Goal: Task Accomplishment & Management: Use online tool/utility

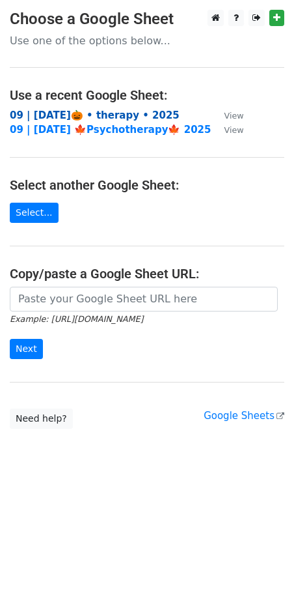
click at [74, 114] on strong "09 | [DATE]🎃 • therapy • 2025" at bounding box center [95, 115] width 170 height 12
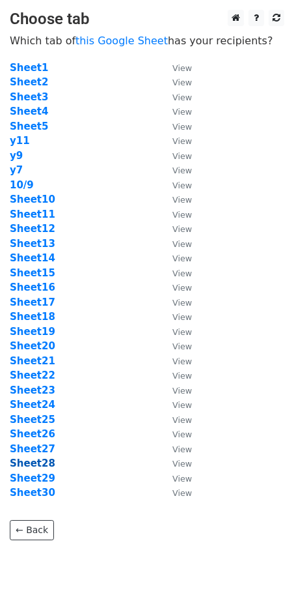
click at [38, 464] on strong "Sheet28" at bounding box center [33, 463] width 46 height 12
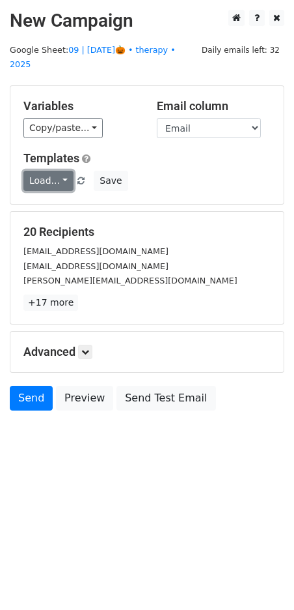
click at [43, 171] on link "Load..." at bounding box center [48, 181] width 50 height 20
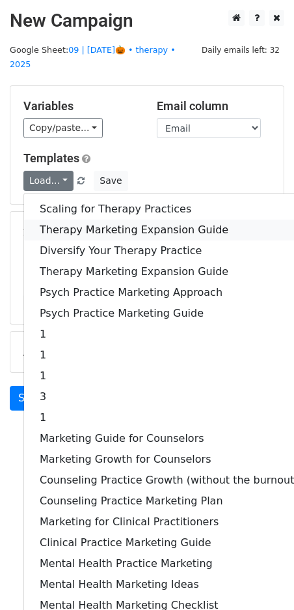
click at [97, 219] on link "Therapy Marketing Expansion Guide" at bounding box center [169, 229] width 290 height 21
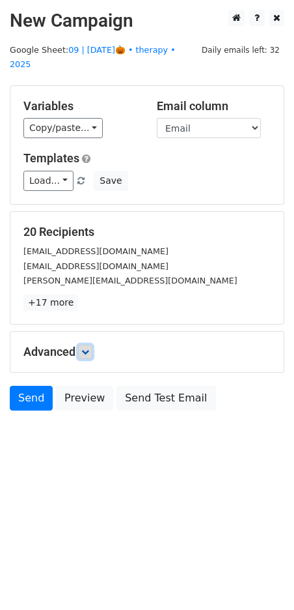
click at [87, 348] on icon at bounding box center [85, 352] width 8 height 8
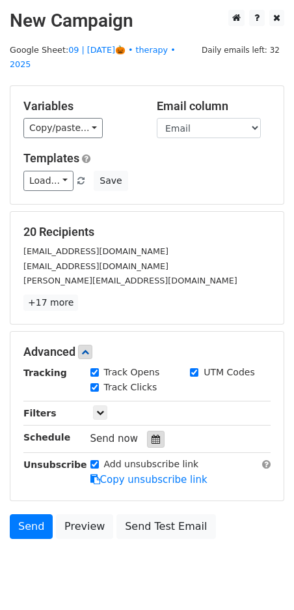
click at [152, 434] on icon at bounding box center [156, 438] width 8 height 9
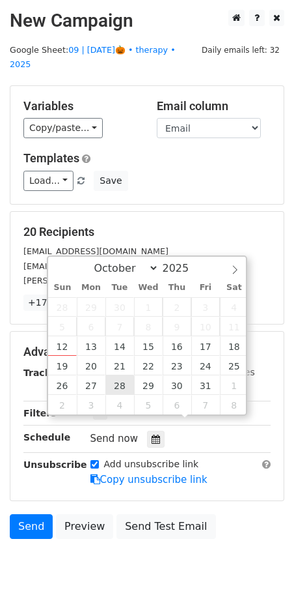
type input "2025-10-28 12:00"
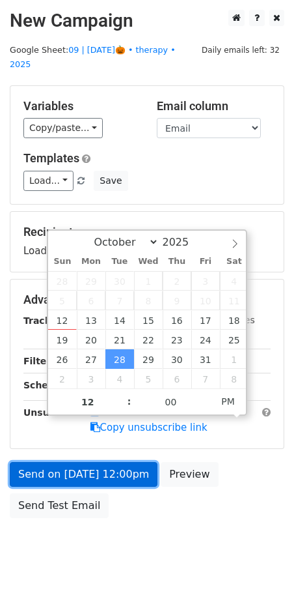
click at [112, 462] on link "Send on Oct 28 at 12:00pm" at bounding box center [84, 474] width 148 height 25
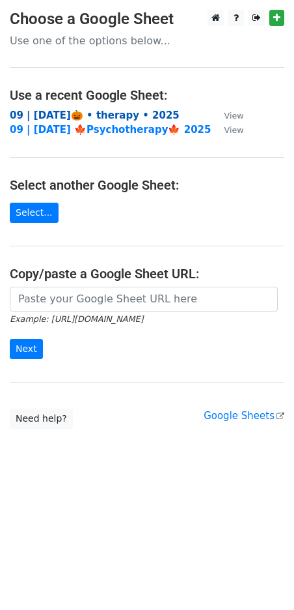
click at [96, 119] on strong "09 | [DATE]🎃 • therapy • 2025" at bounding box center [95, 115] width 170 height 12
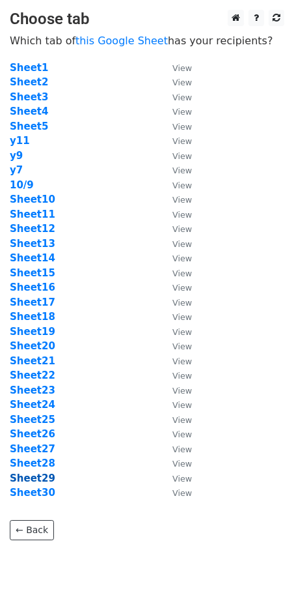
click at [27, 478] on strong "Sheet29" at bounding box center [33, 478] width 46 height 12
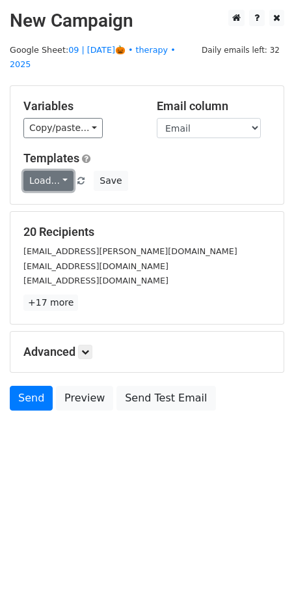
click at [58, 171] on link "Load..." at bounding box center [48, 181] width 50 height 20
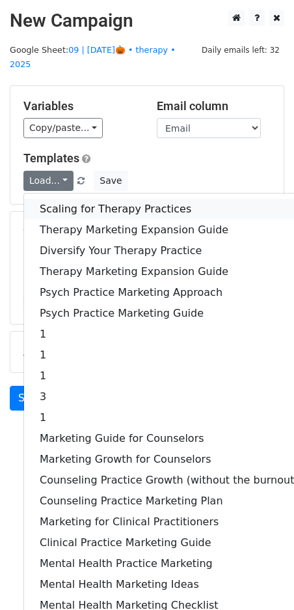
click at [98, 199] on link "Scaling for Therapy Practices" at bounding box center [169, 209] width 290 height 21
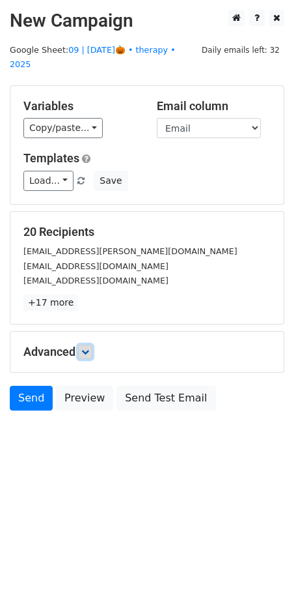
click at [89, 348] on icon at bounding box center [85, 352] width 8 height 8
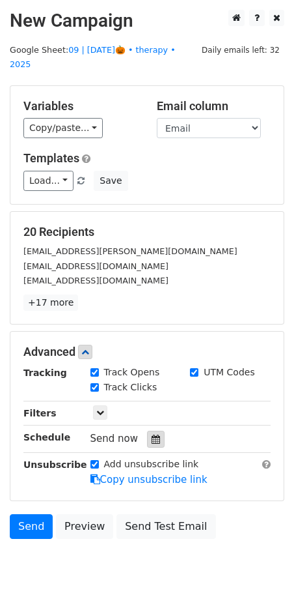
click at [152, 434] on icon at bounding box center [156, 438] width 8 height 9
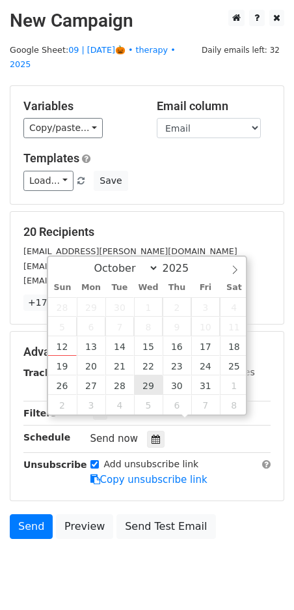
type input "2025-10-29 12:00"
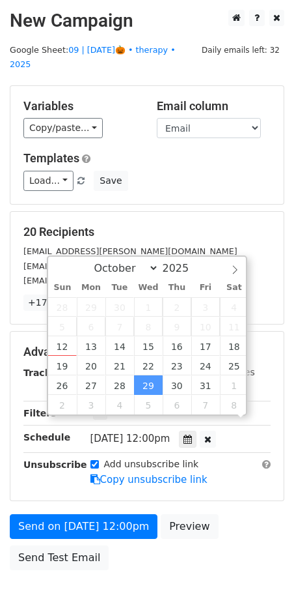
drag, startPoint x: 152, startPoint y: 384, endPoint x: 128, endPoint y: 432, distance: 54.2
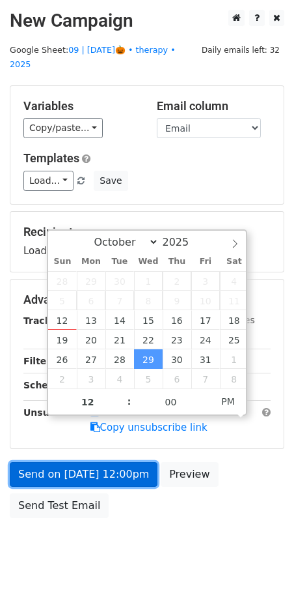
click at [119, 462] on link "Send on Oct 29 at 12:00pm" at bounding box center [84, 474] width 148 height 25
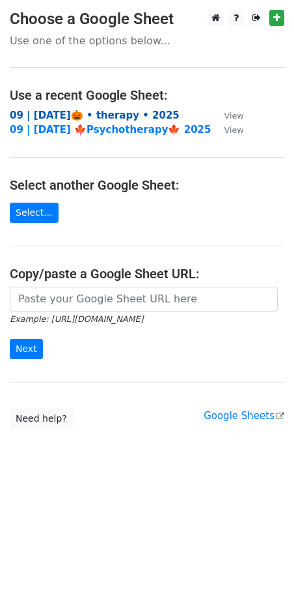
click at [95, 113] on strong "09 | [DATE]🎃 • therapy • 2025" at bounding box center [95, 115] width 170 height 12
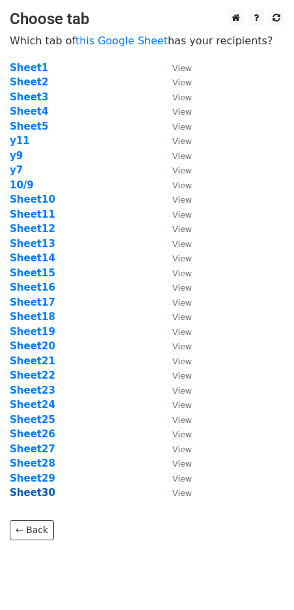
click at [36, 492] on strong "Sheet30" at bounding box center [33, 492] width 46 height 12
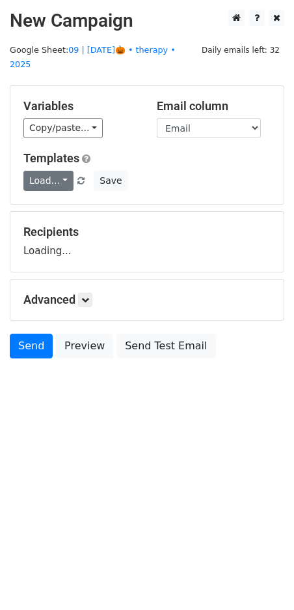
click at [44, 171] on link "Load..." at bounding box center [48, 181] width 50 height 20
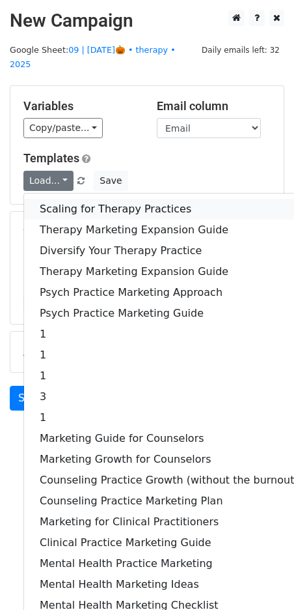
click at [61, 199] on link "Scaling for Therapy Practices" at bounding box center [169, 209] width 290 height 21
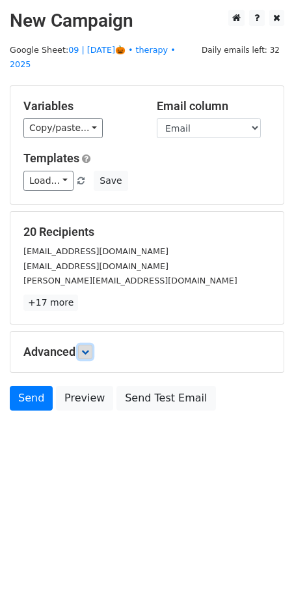
click at [87, 345] on link at bounding box center [85, 352] width 14 height 14
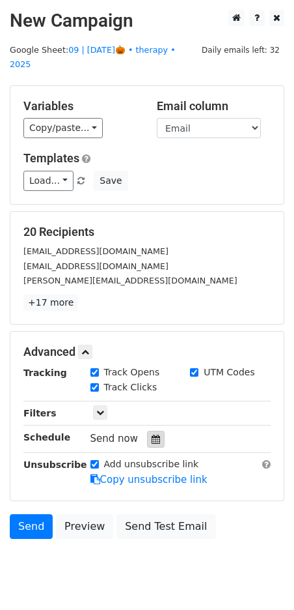
click at [158, 430] on div at bounding box center [156, 438] width 18 height 17
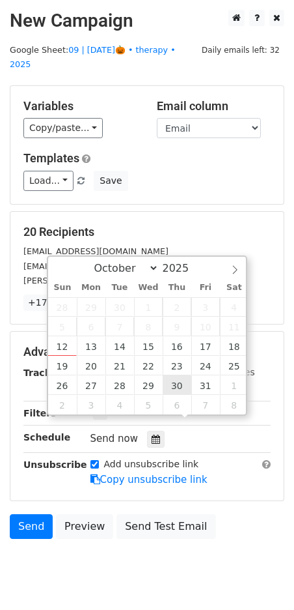
type input "[DATE] 12:00"
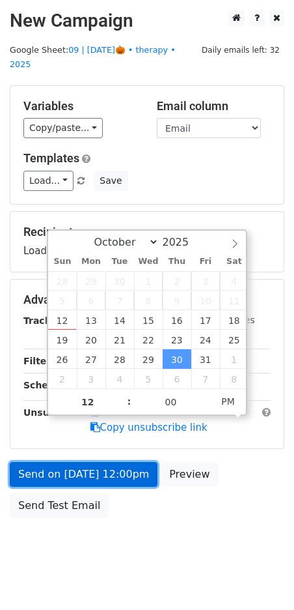
click at [119, 462] on link "Send on [DATE] 12:00pm" at bounding box center [84, 474] width 148 height 25
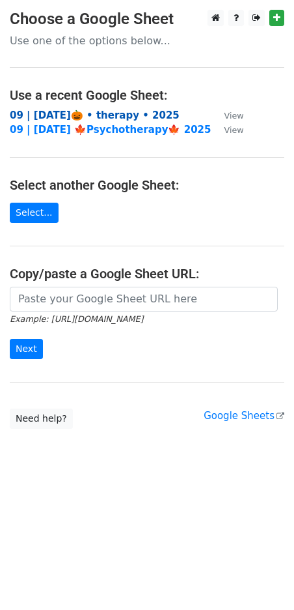
click at [96, 117] on strong "09 | oct 9🎃 • therapy • 2025" at bounding box center [95, 115] width 170 height 12
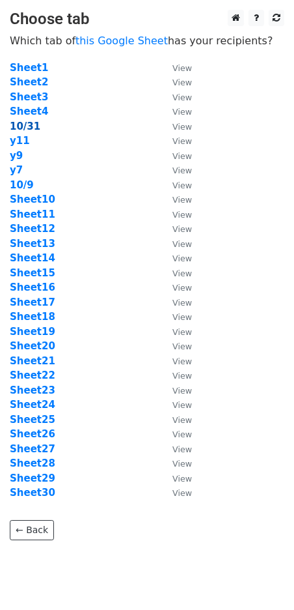
click at [27, 126] on strong "10/31" at bounding box center [25, 126] width 31 height 12
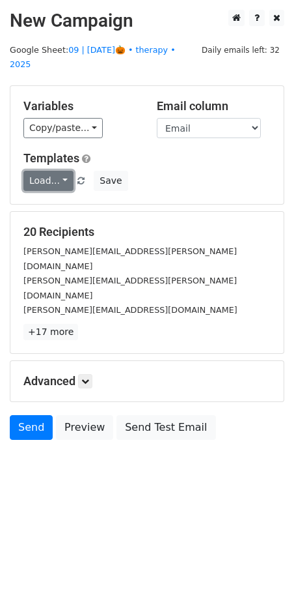
click at [56, 171] on link "Load..." at bounding box center [48, 181] width 50 height 20
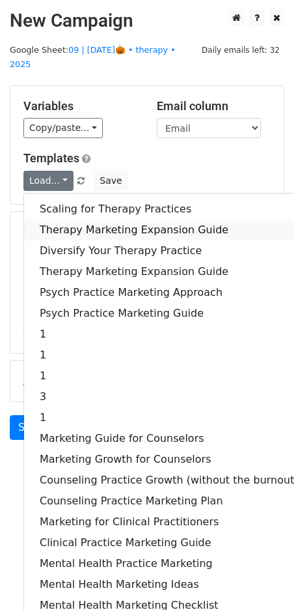
click at [86, 221] on link "Therapy Marketing Expansion Guide" at bounding box center [169, 229] width 290 height 21
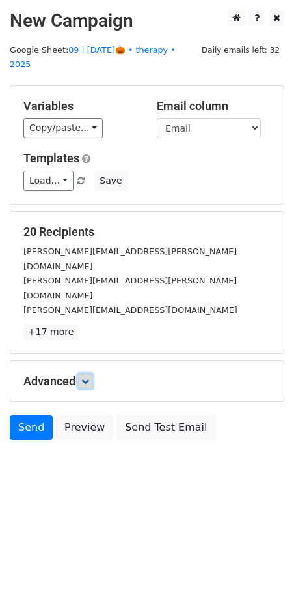
click at [89, 377] on icon at bounding box center [85, 381] width 8 height 8
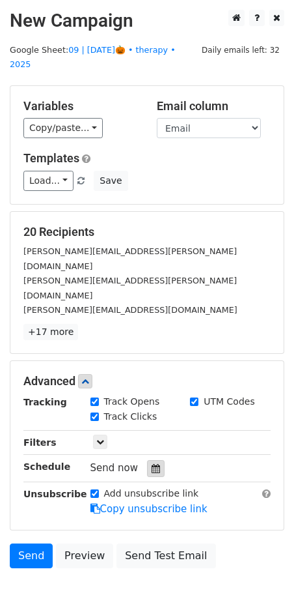
click at [152, 459] on div "Send now" at bounding box center [167, 468] width 153 height 18
click at [150, 432] on div "Tracking Track Opens UTM Codes Track Clicks Filters Only include spreadsheet ro…" at bounding box center [146, 456] width 247 height 122
click at [152, 464] on icon at bounding box center [156, 468] width 8 height 9
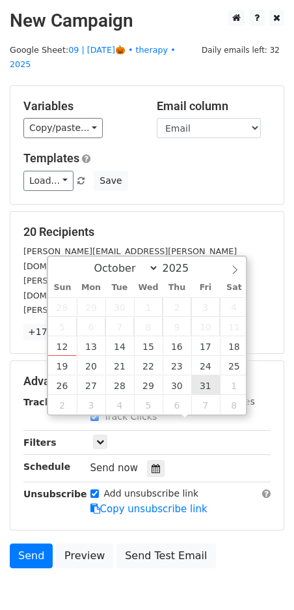
type input "2025-10-31 12:00"
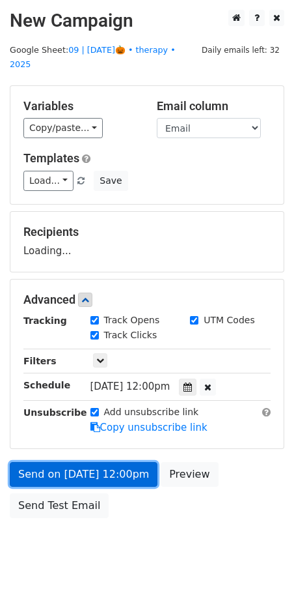
click at [120, 462] on link "Send on Oct 31 at 12:00pm" at bounding box center [84, 474] width 148 height 25
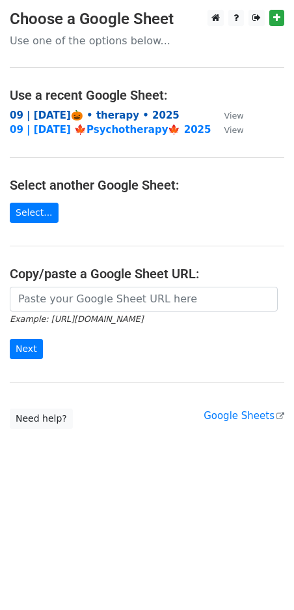
click at [100, 115] on strong "09 | [DATE]🎃 • therapy • 2025" at bounding box center [95, 115] width 170 height 12
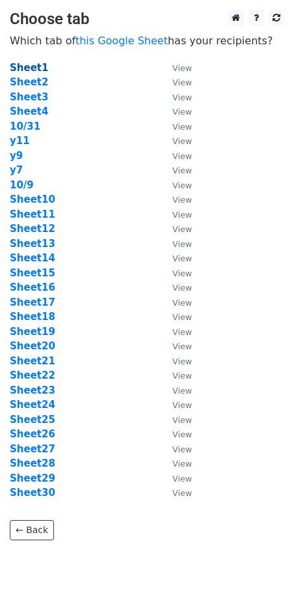
click at [41, 63] on strong "Sheet1" at bounding box center [29, 68] width 38 height 12
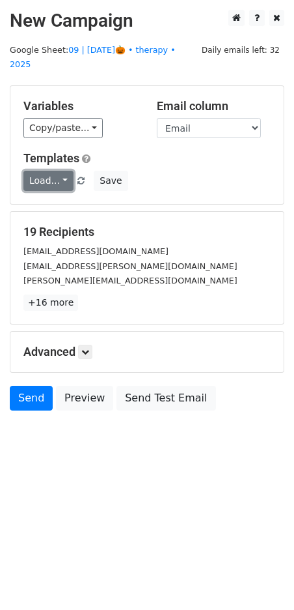
click at [51, 171] on link "Load..." at bounding box center [48, 181] width 50 height 20
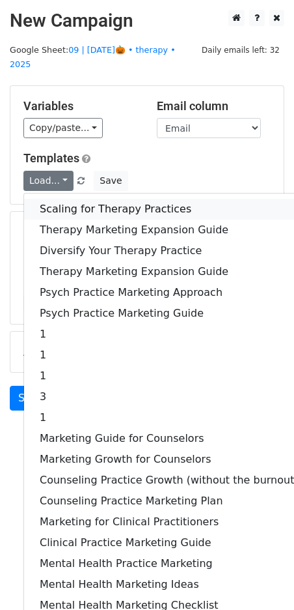
click at [78, 199] on link "Scaling for Therapy Practices" at bounding box center [169, 209] width 290 height 21
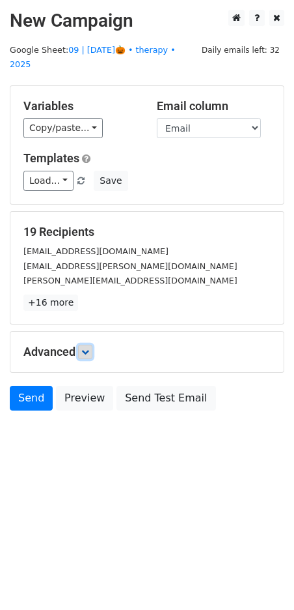
click at [85, 348] on icon at bounding box center [85, 352] width 8 height 8
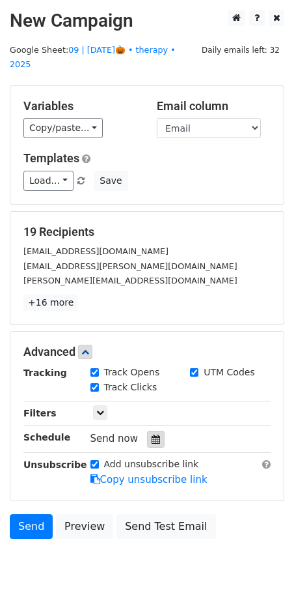
click at [152, 434] on icon at bounding box center [156, 438] width 8 height 9
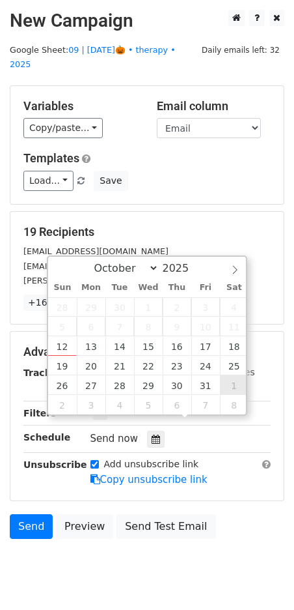
type input "2025-11-01 12:00"
select select "10"
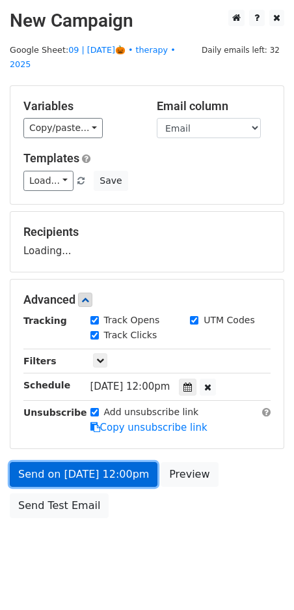
click at [121, 462] on link "Send on Nov 1 at 12:00pm" at bounding box center [84, 474] width 148 height 25
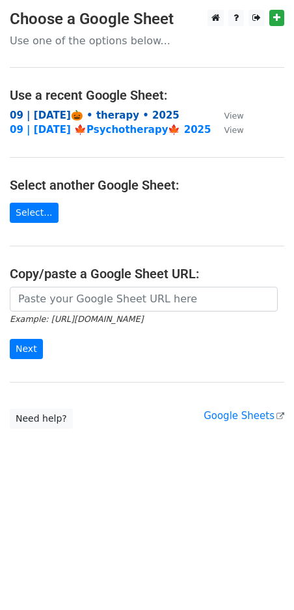
click at [100, 118] on strong "09 | oct 9🎃 • therapy • 2025" at bounding box center [95, 115] width 170 height 12
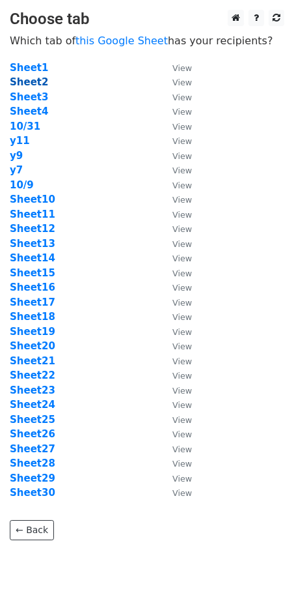
click at [36, 80] on strong "Sheet2" at bounding box center [29, 82] width 38 height 12
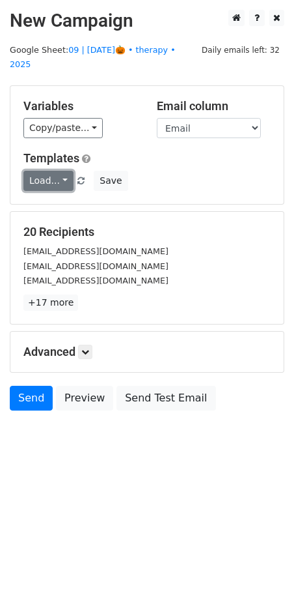
click at [58, 171] on link "Load..." at bounding box center [48, 181] width 50 height 20
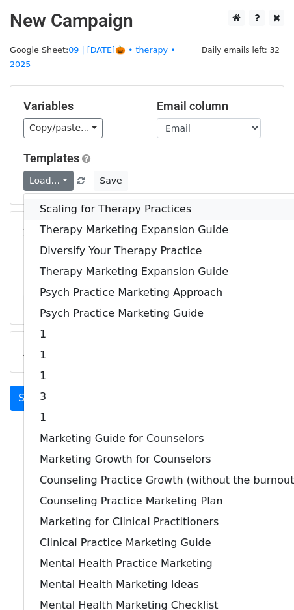
click at [107, 199] on link "Scaling for Therapy Practices" at bounding box center [169, 209] width 290 height 21
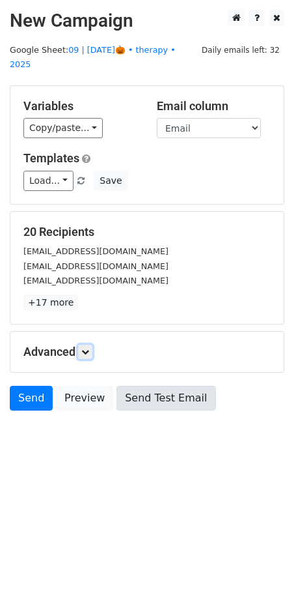
drag, startPoint x: 87, startPoint y: 333, endPoint x: 144, endPoint y: 397, distance: 85.3
click at [87, 348] on icon at bounding box center [85, 352] width 8 height 8
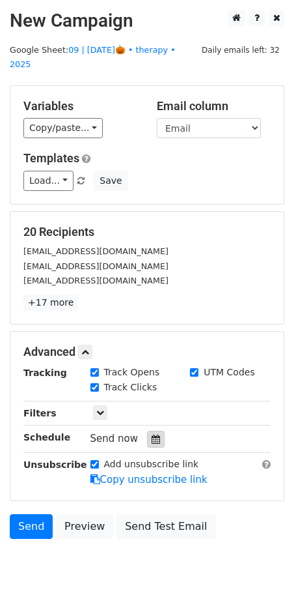
click at [155, 430] on div at bounding box center [156, 438] width 18 height 17
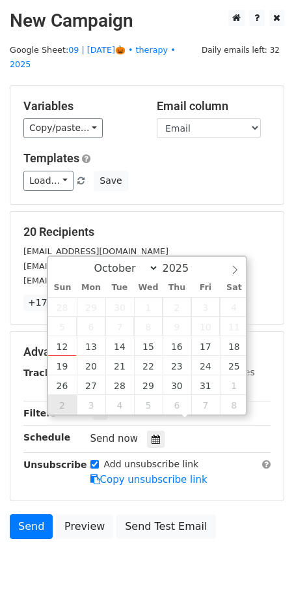
type input "2025-11-02 12:00"
select select "10"
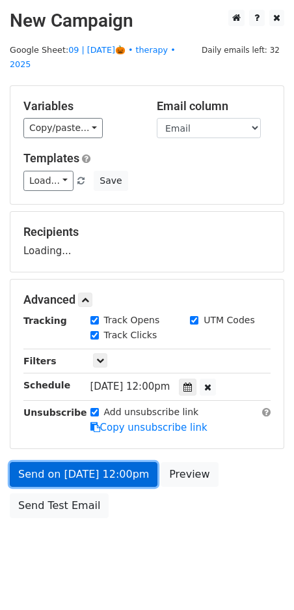
click at [66, 462] on link "Send on Nov 2 at 12:00pm" at bounding box center [84, 474] width 148 height 25
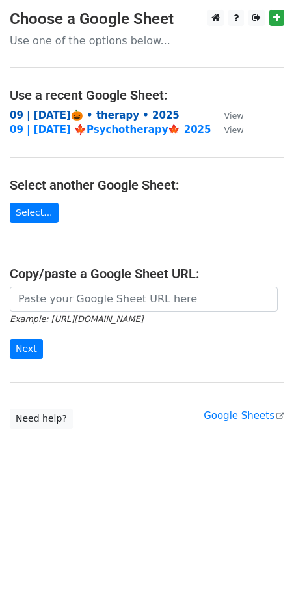
click at [91, 116] on strong "09 | oct 9🎃 • therapy • 2025" at bounding box center [95, 115] width 170 height 12
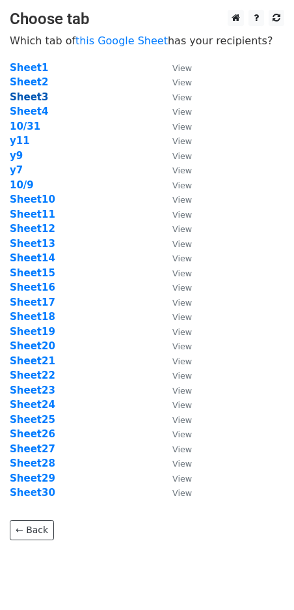
click at [31, 98] on strong "Sheet3" at bounding box center [29, 97] width 38 height 12
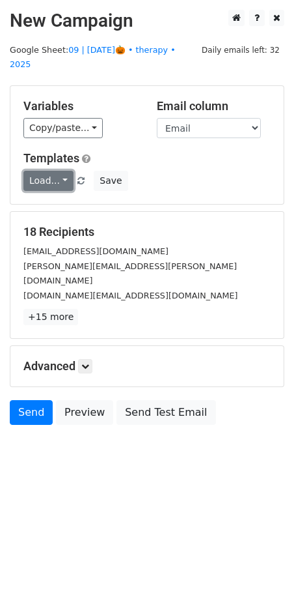
click at [48, 171] on link "Load..." at bounding box center [48, 181] width 50 height 20
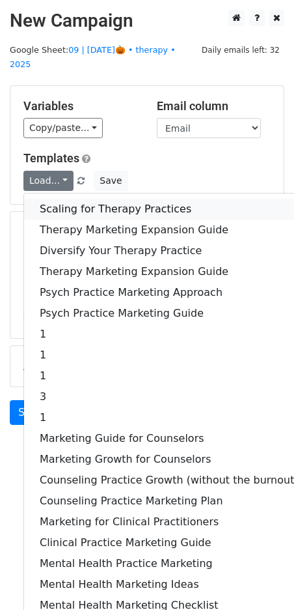
click at [76, 199] on link "Scaling for Therapy Practices" at bounding box center [169, 209] width 290 height 21
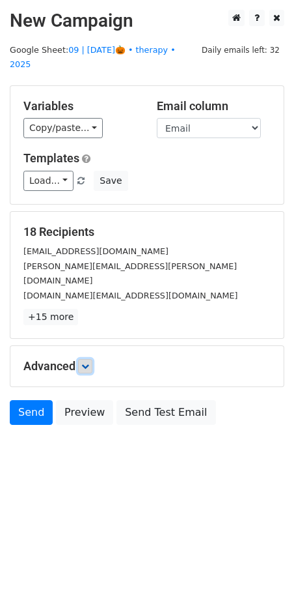
click at [87, 362] on icon at bounding box center [85, 366] width 8 height 8
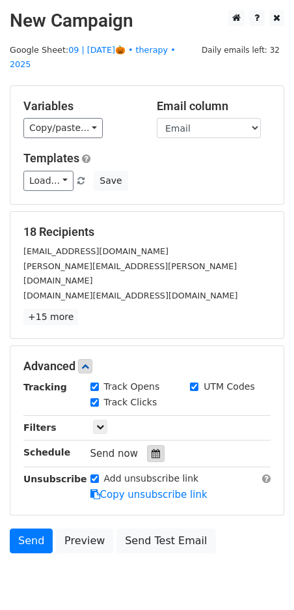
click at [153, 445] on div at bounding box center [156, 453] width 18 height 17
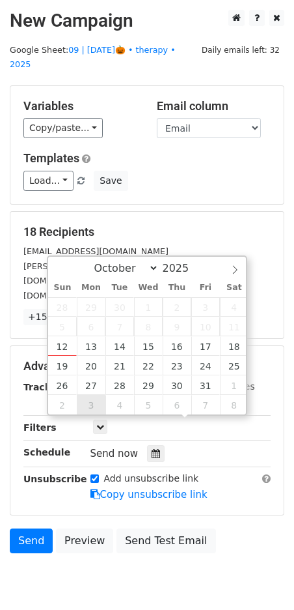
type input "2025-11-03 12:00"
select select "10"
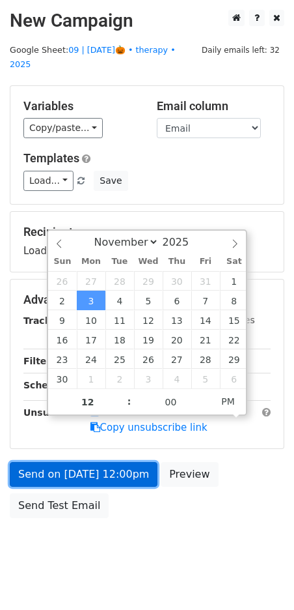
click at [91, 462] on link "Send on Nov 3 at 12:00pm" at bounding box center [84, 474] width 148 height 25
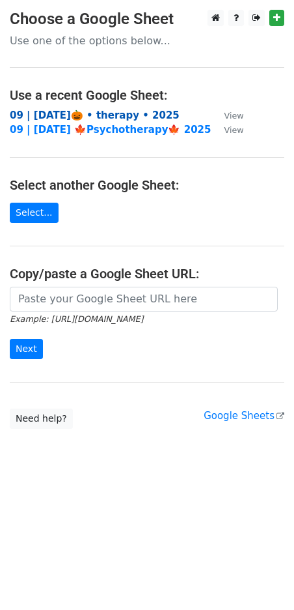
click at [112, 114] on strong "09 | oct 9🎃 • therapy • 2025" at bounding box center [95, 115] width 170 height 12
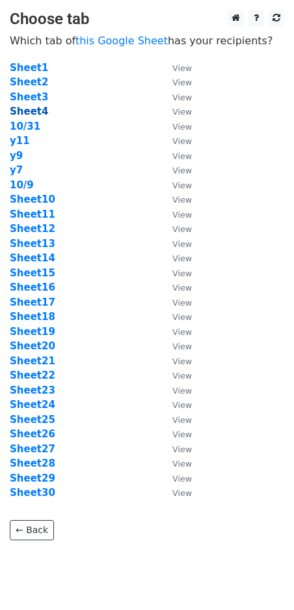
click at [38, 111] on strong "Sheet4" at bounding box center [29, 112] width 38 height 12
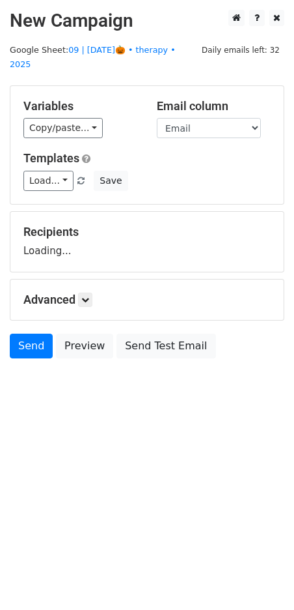
click at [48, 176] on div "Variables Copy/paste... {{Name}} {{Email}} Email column Name Email Templates Lo…" at bounding box center [147, 145] width 274 height 118
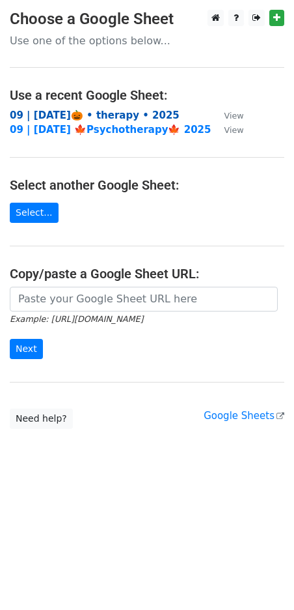
click at [104, 115] on strong "09 | [DATE]🎃 • therapy • 2025" at bounding box center [95, 115] width 170 height 12
click at [111, 111] on strong "09 | [DATE]🎃 • therapy • 2025" at bounding box center [95, 115] width 170 height 12
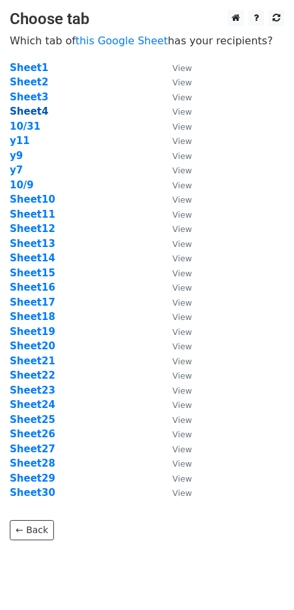
click at [35, 111] on strong "Sheet4" at bounding box center [29, 112] width 38 height 12
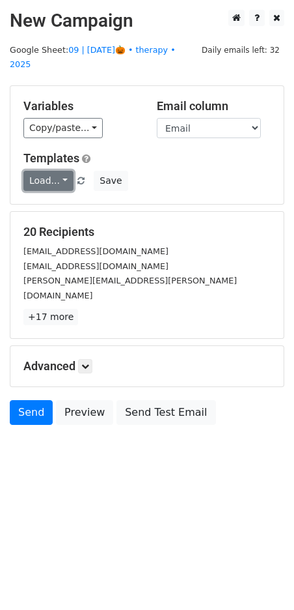
click at [44, 171] on link "Load..." at bounding box center [48, 181] width 50 height 20
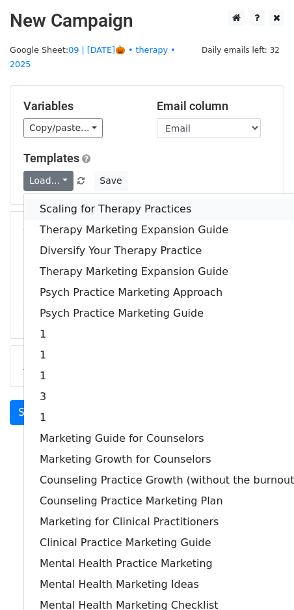
click at [104, 199] on link "Scaling for Therapy Practices" at bounding box center [169, 209] width 290 height 21
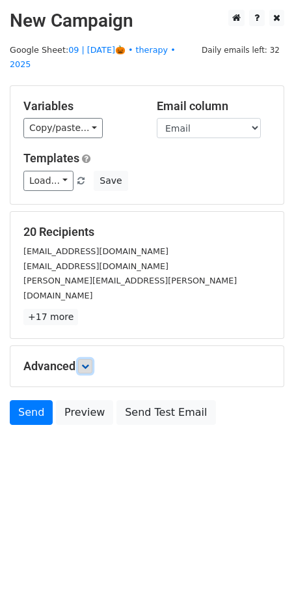
click at [89, 362] on icon at bounding box center [85, 366] width 8 height 8
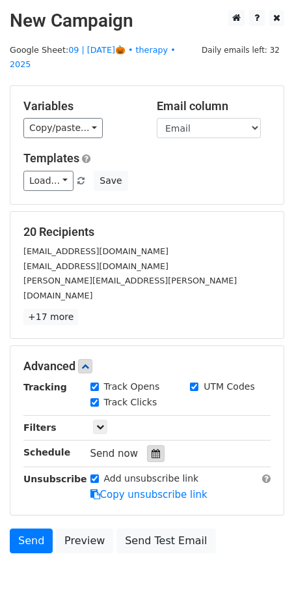
click at [149, 445] on div at bounding box center [156, 453] width 18 height 17
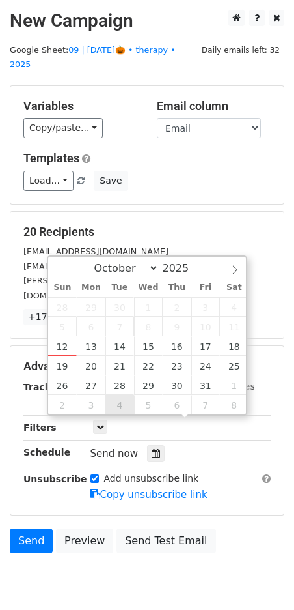
type input "2025-11-04 12:00"
select select "10"
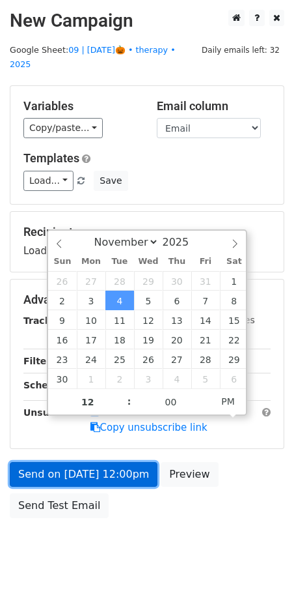
click at [107, 462] on link "Send on Nov 4 at 12:00pm" at bounding box center [84, 474] width 148 height 25
